Goal: Task Accomplishment & Management: Complete application form

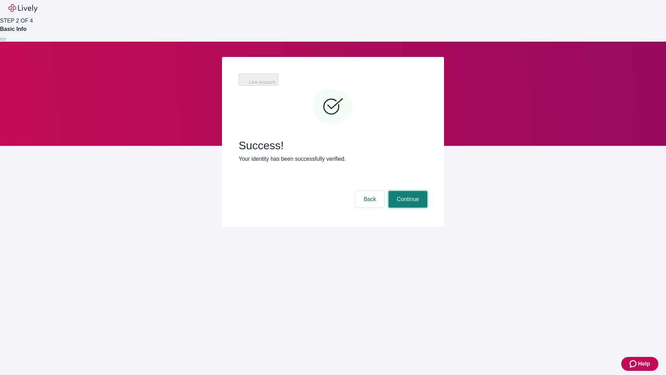
click at [407, 191] on button "Continue" at bounding box center [408, 199] width 39 height 17
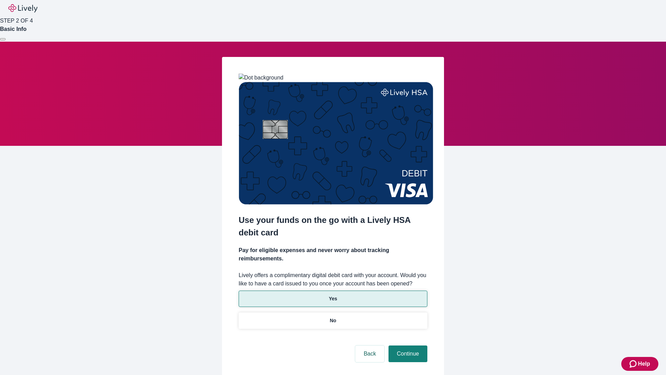
click at [333, 295] on p "Yes" at bounding box center [333, 298] width 8 height 7
click at [407, 345] on button "Continue" at bounding box center [408, 353] width 39 height 17
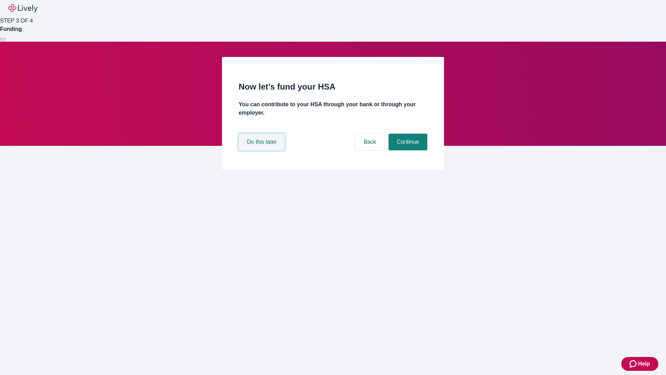
click at [263, 150] on button "Do this later" at bounding box center [262, 142] width 46 height 17
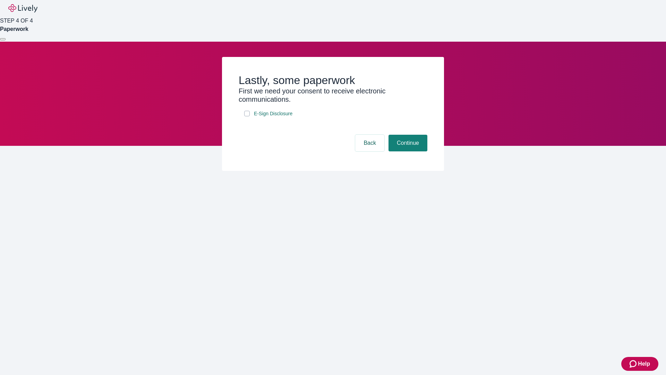
click at [247, 116] on input "E-Sign Disclosure" at bounding box center [247, 114] width 6 height 6
checkbox input "true"
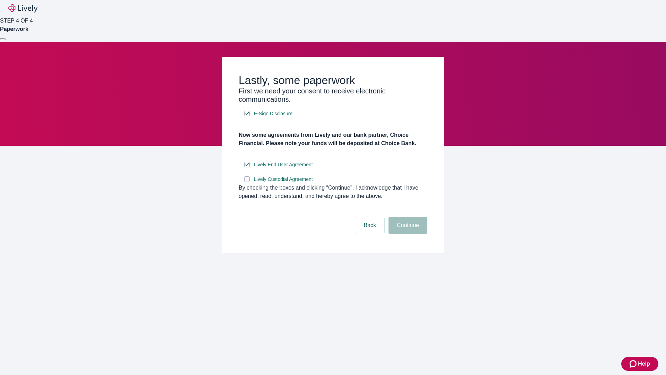
click at [247, 182] on input "Lively Custodial Agreement" at bounding box center [247, 179] width 6 height 6
checkbox input "true"
click at [407, 234] on button "Continue" at bounding box center [408, 225] width 39 height 17
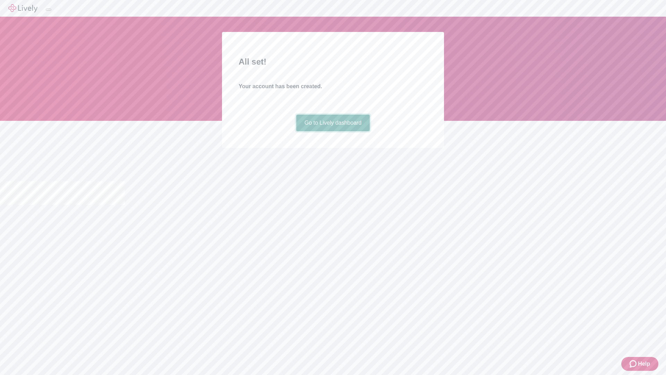
click at [333, 131] on link "Go to Lively dashboard" at bounding box center [333, 123] width 74 height 17
